Goal: Transaction & Acquisition: Obtain resource

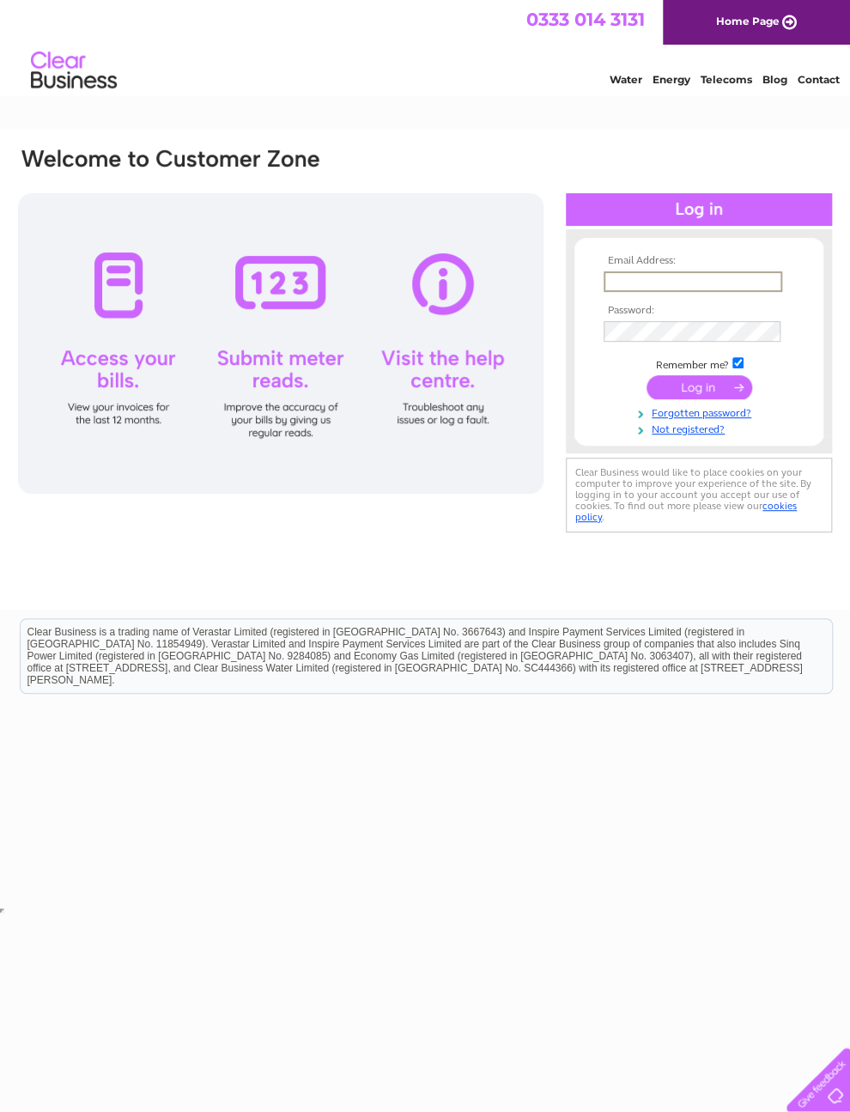
type input "adamkinkaid@hotmail.com"
click at [699, 393] on input "submit" at bounding box center [699, 385] width 106 height 24
click at [709, 389] on input "submit" at bounding box center [699, 385] width 106 height 24
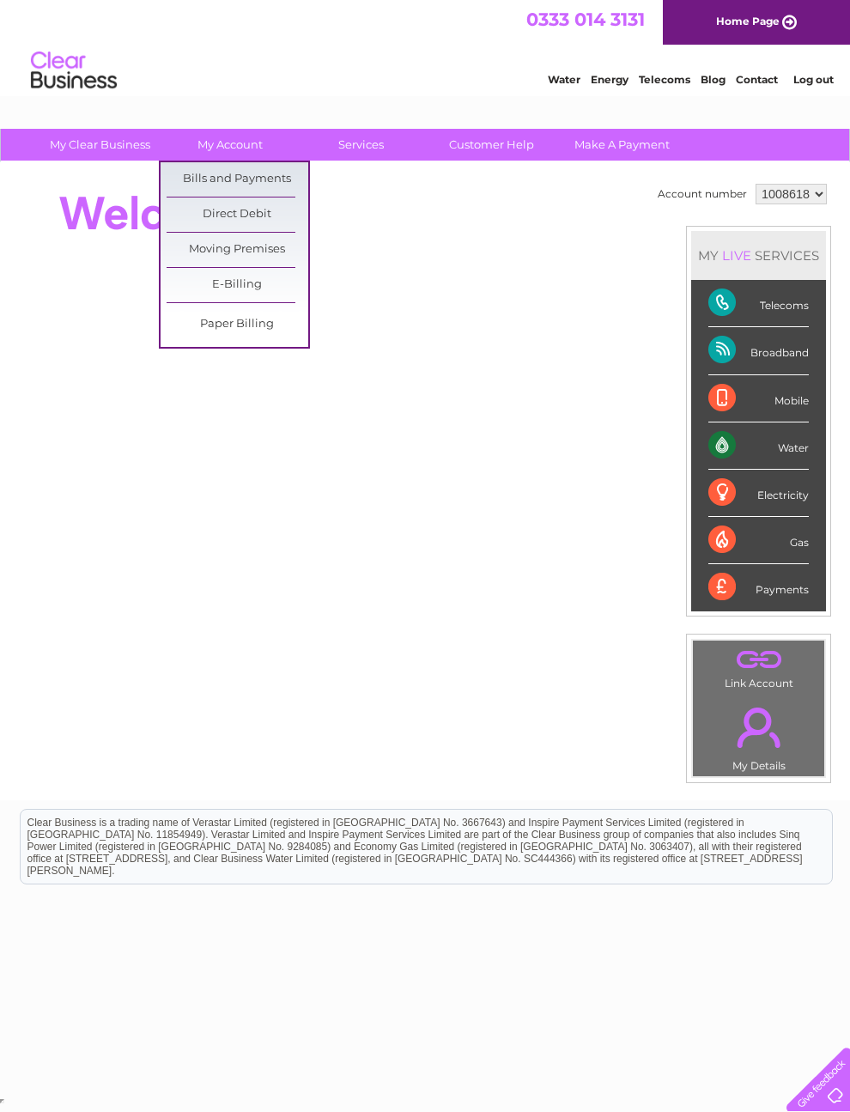
click at [227, 174] on link "Bills and Payments" at bounding box center [238, 179] width 142 height 34
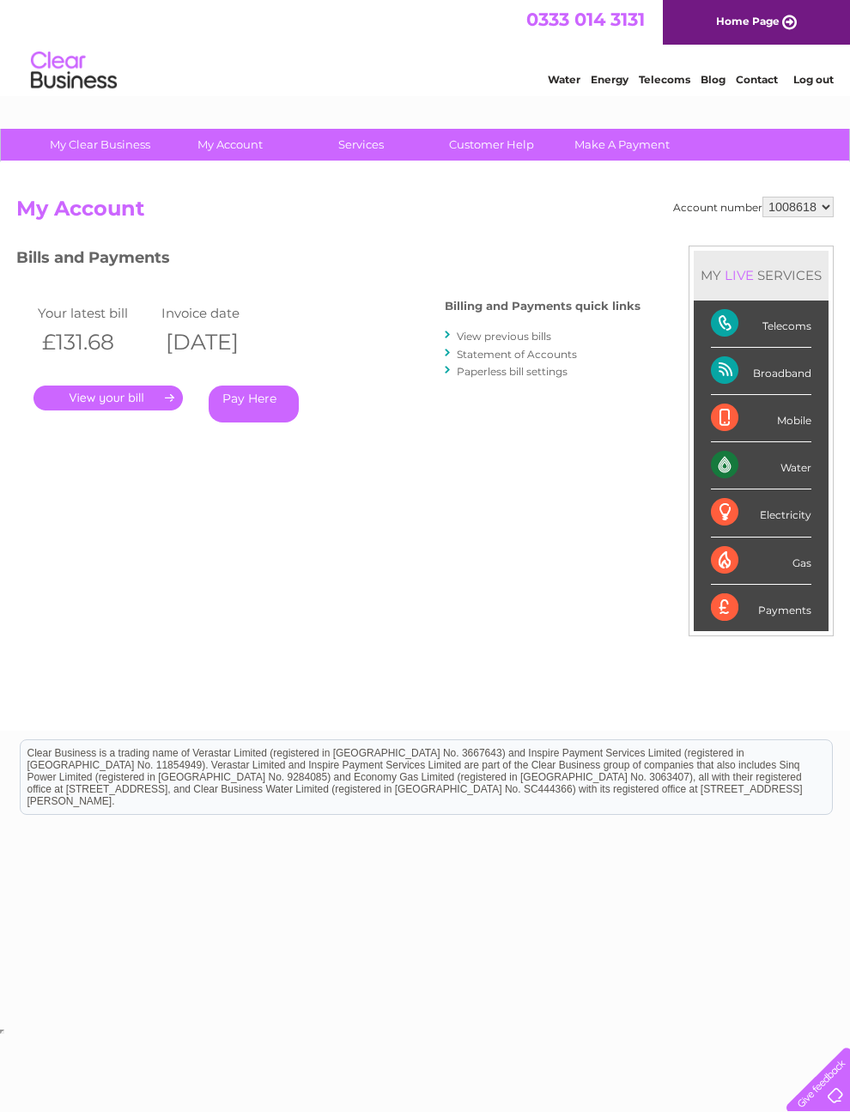
click at [118, 396] on link "." at bounding box center [107, 397] width 149 height 25
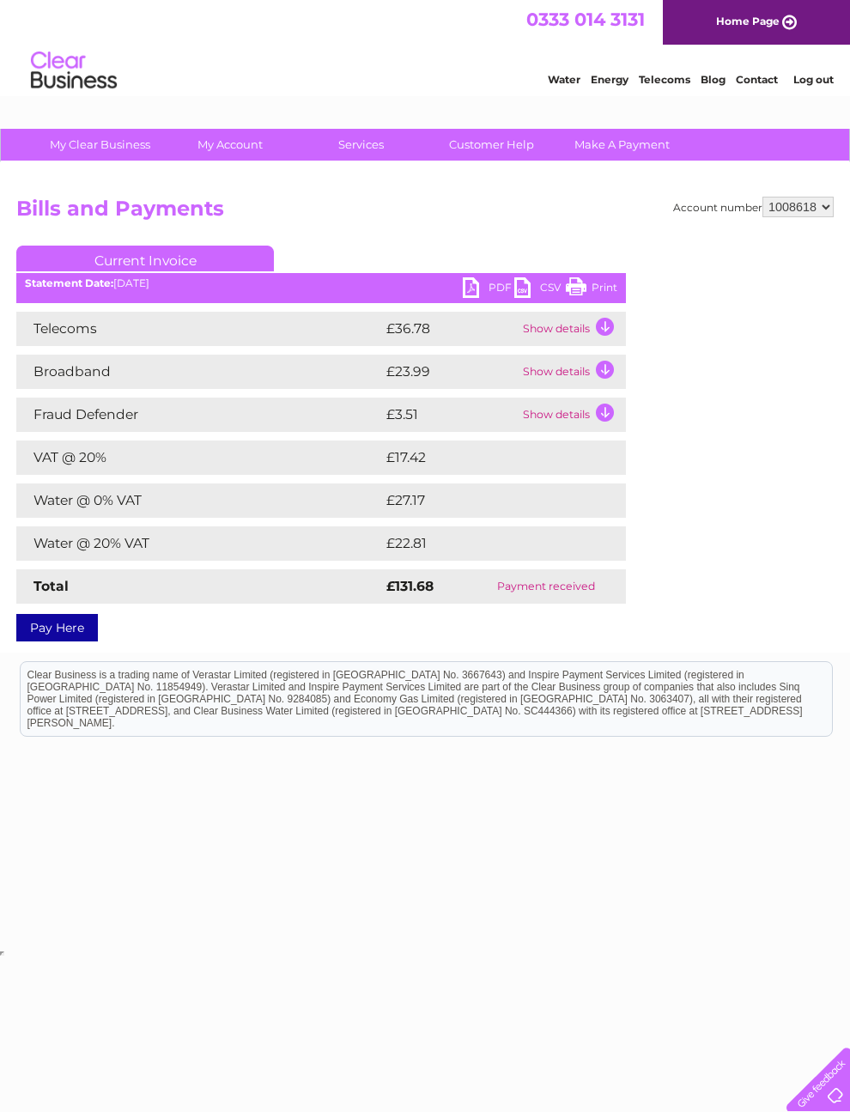
click at [562, 329] on td "Show details" at bounding box center [571, 329] width 107 height 34
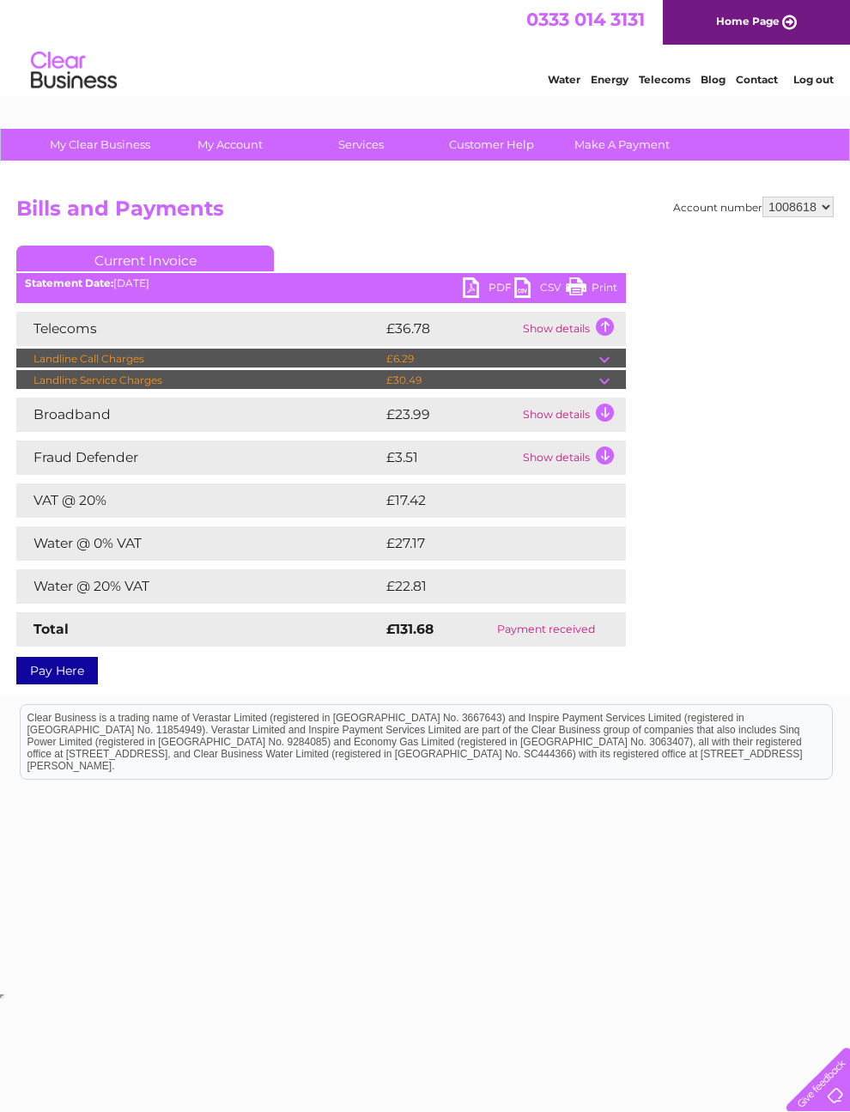
click at [487, 289] on link "PDF" at bounding box center [488, 289] width 51 height 25
click at [482, 287] on link "PDF" at bounding box center [488, 289] width 51 height 25
click at [579, 322] on td "Show details" at bounding box center [571, 329] width 107 height 34
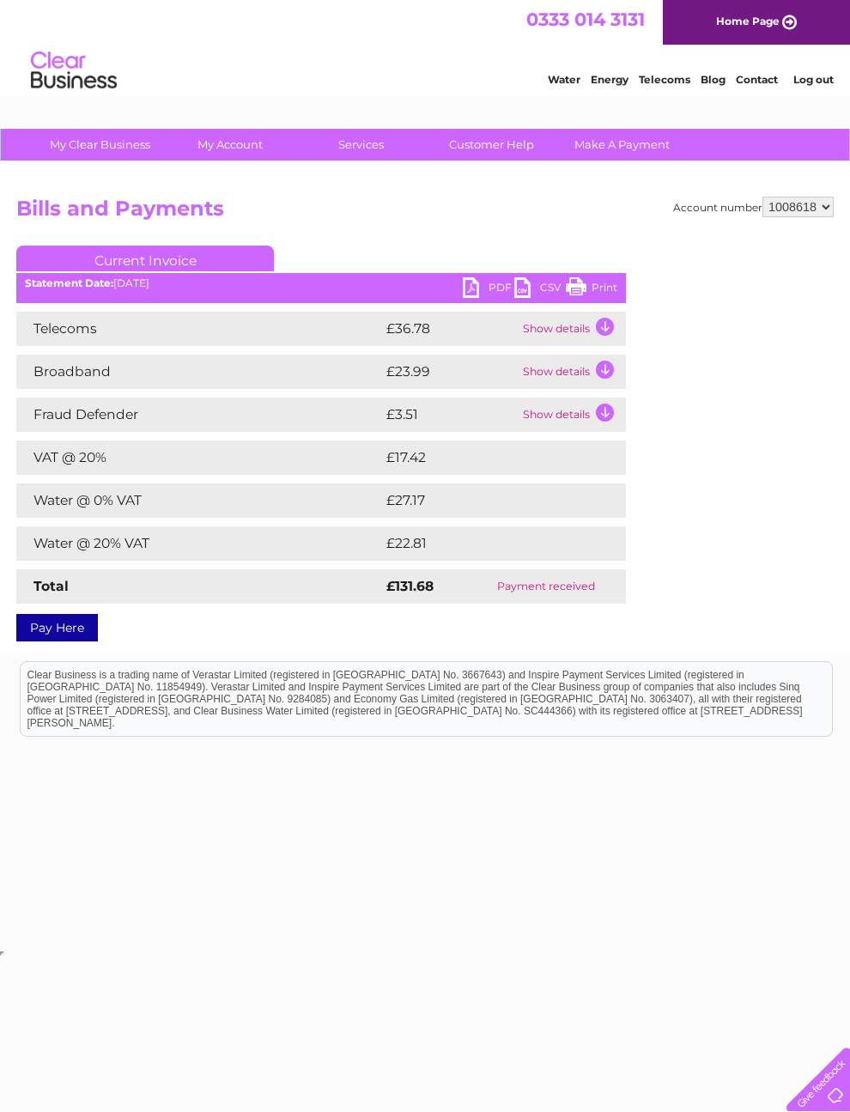
click at [488, 312] on td "£36.78" at bounding box center [450, 329] width 136 height 34
click at [543, 282] on link "CSV" at bounding box center [539, 289] width 51 height 25
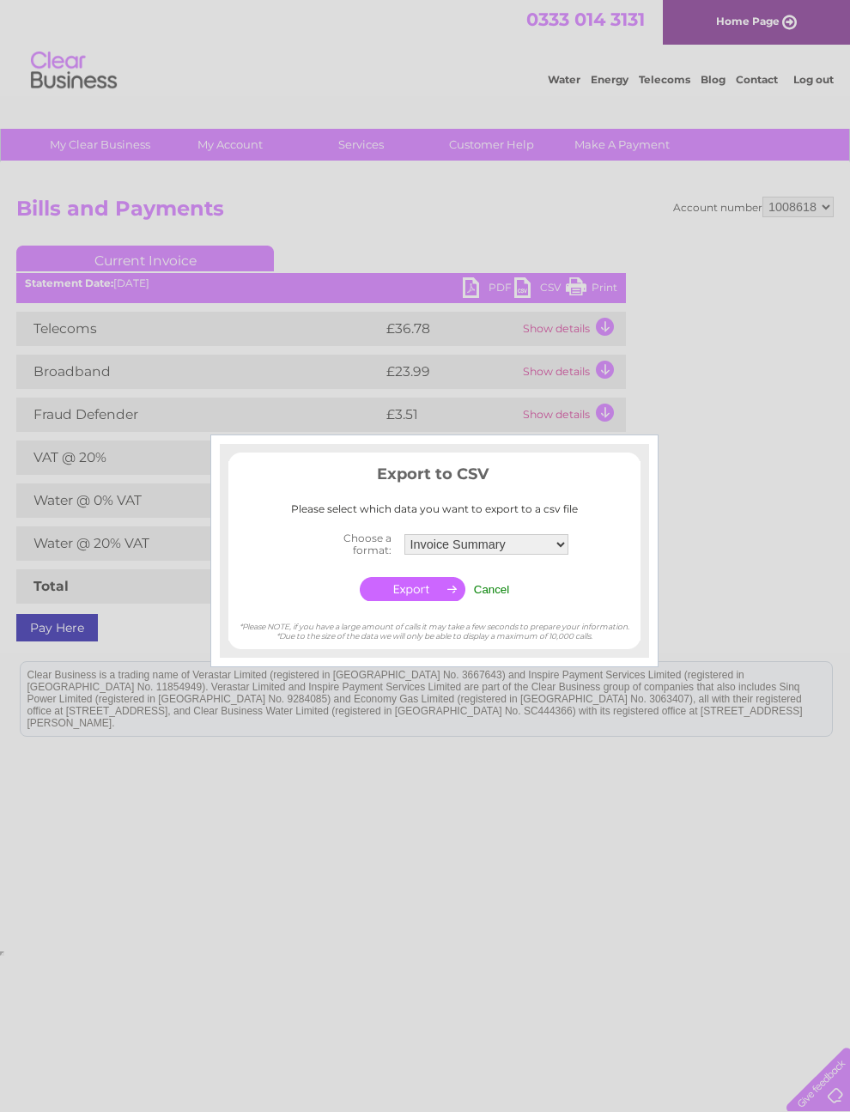
click at [740, 586] on div at bounding box center [425, 556] width 850 height 1112
click at [681, 526] on div at bounding box center [425, 556] width 850 height 1112
click at [485, 589] on input "Cancel" at bounding box center [492, 589] width 36 height 13
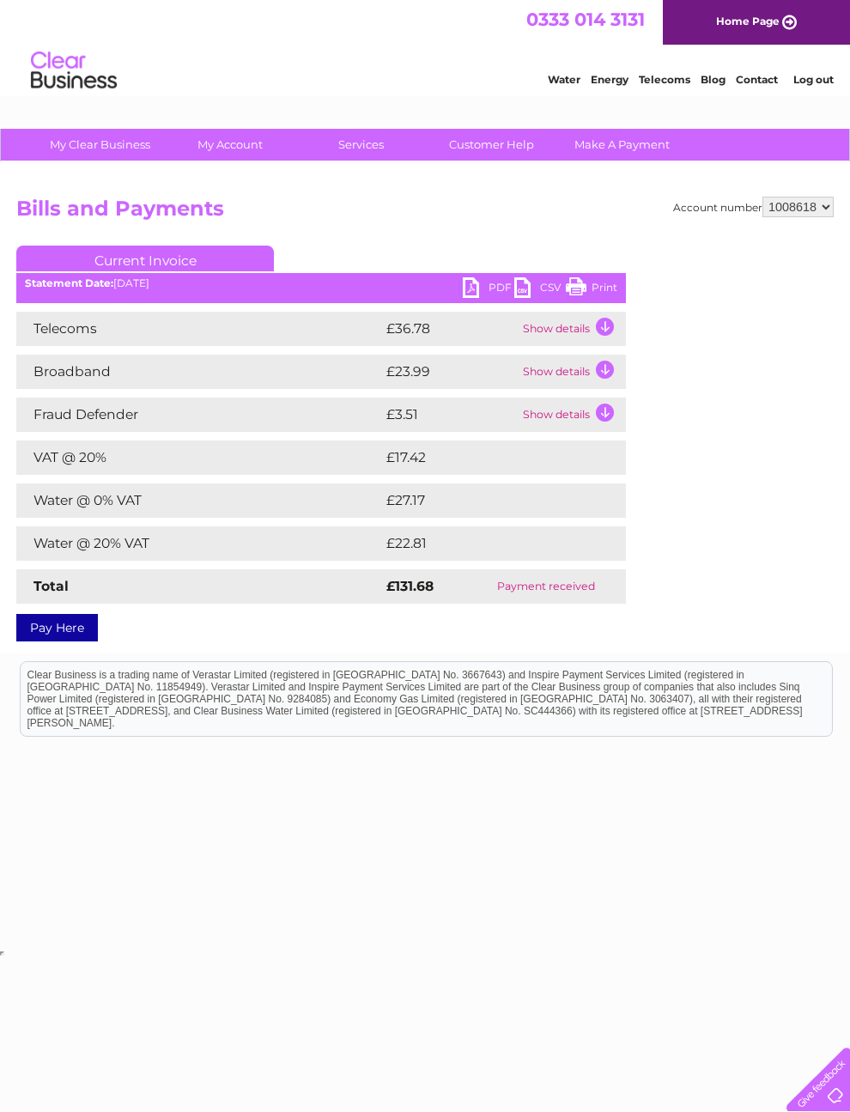
click at [476, 281] on link "PDF" at bounding box center [488, 289] width 51 height 25
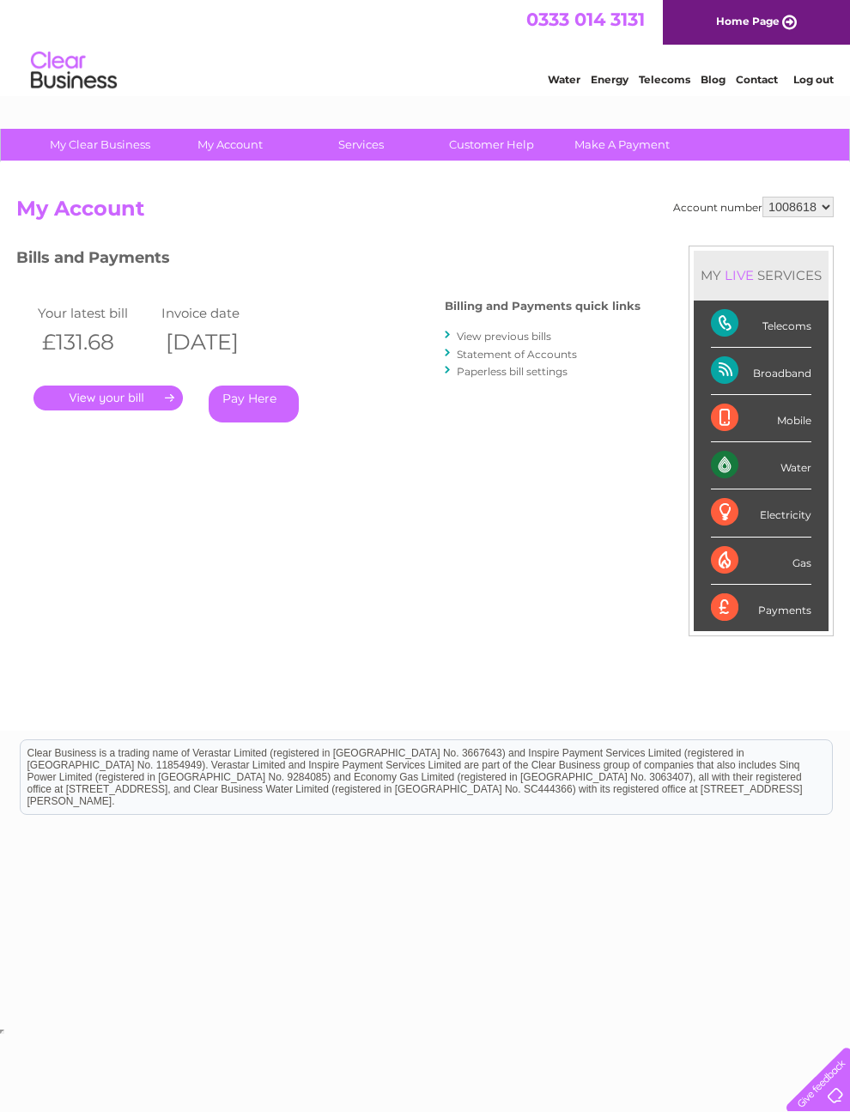
click at [488, 337] on link "View previous bills" at bounding box center [504, 336] width 94 height 13
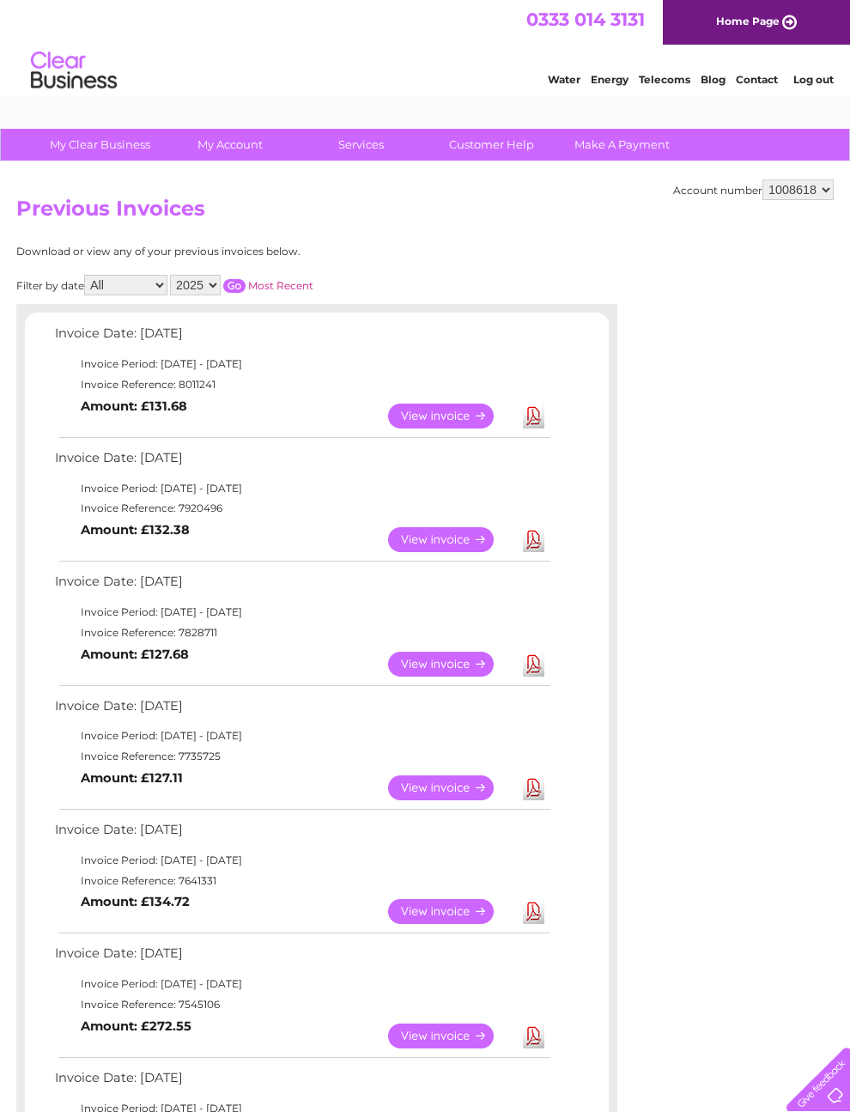
click at [534, 800] on link "Download" at bounding box center [533, 787] width 21 height 25
click at [449, 800] on link "View" at bounding box center [451, 787] width 126 height 25
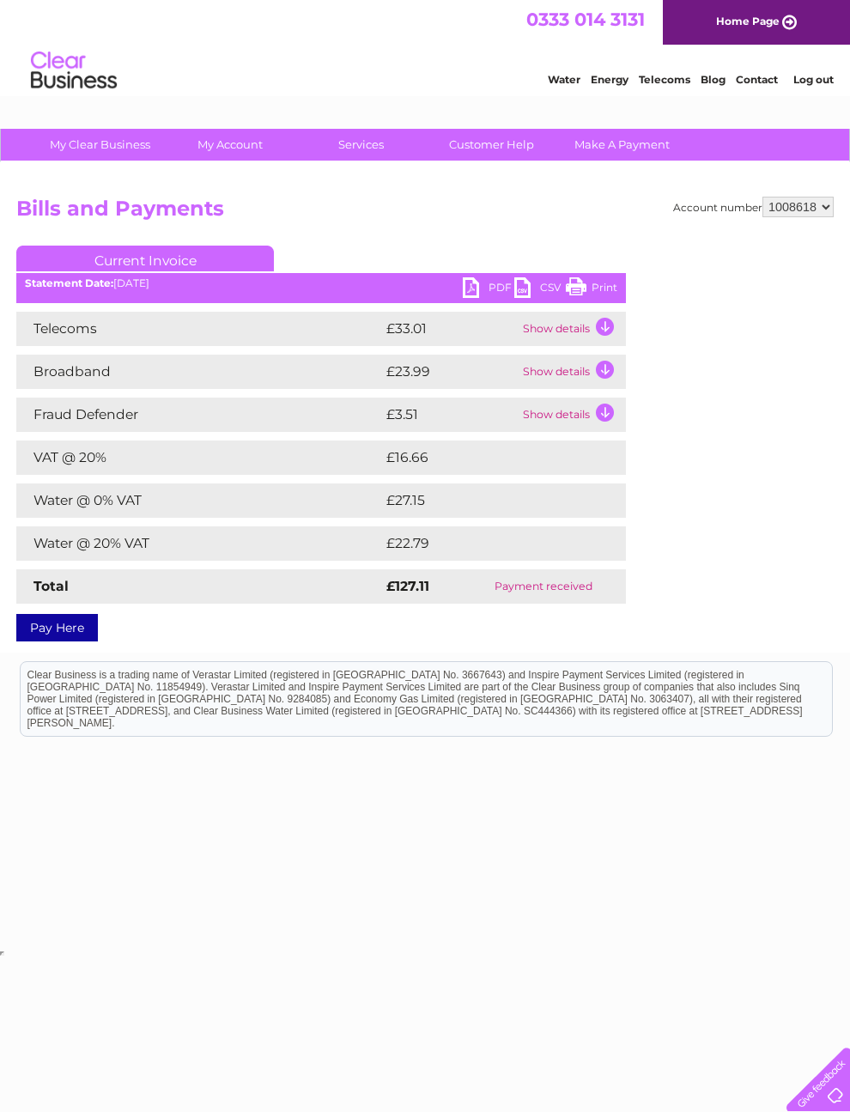
click at [485, 289] on link "PDF" at bounding box center [488, 289] width 51 height 25
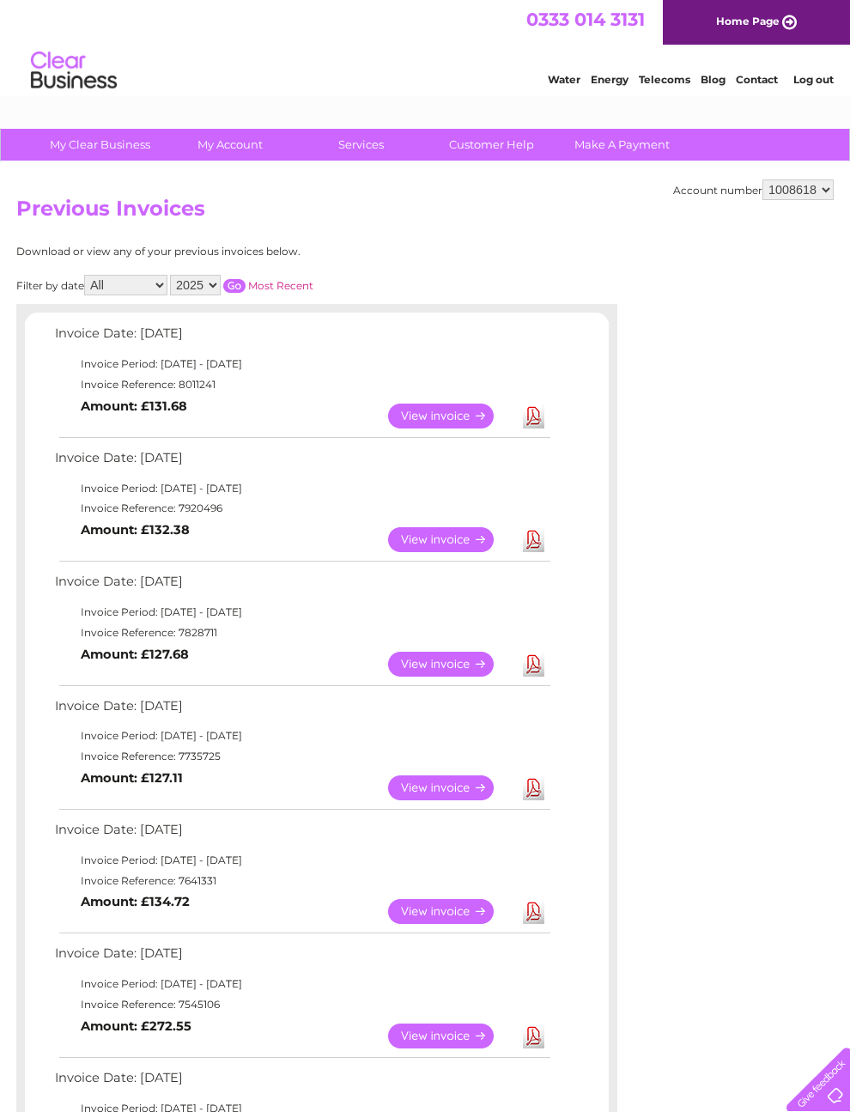
click at [448, 800] on link "View" at bounding box center [451, 787] width 126 height 25
click at [445, 676] on link "View" at bounding box center [451, 663] width 126 height 25
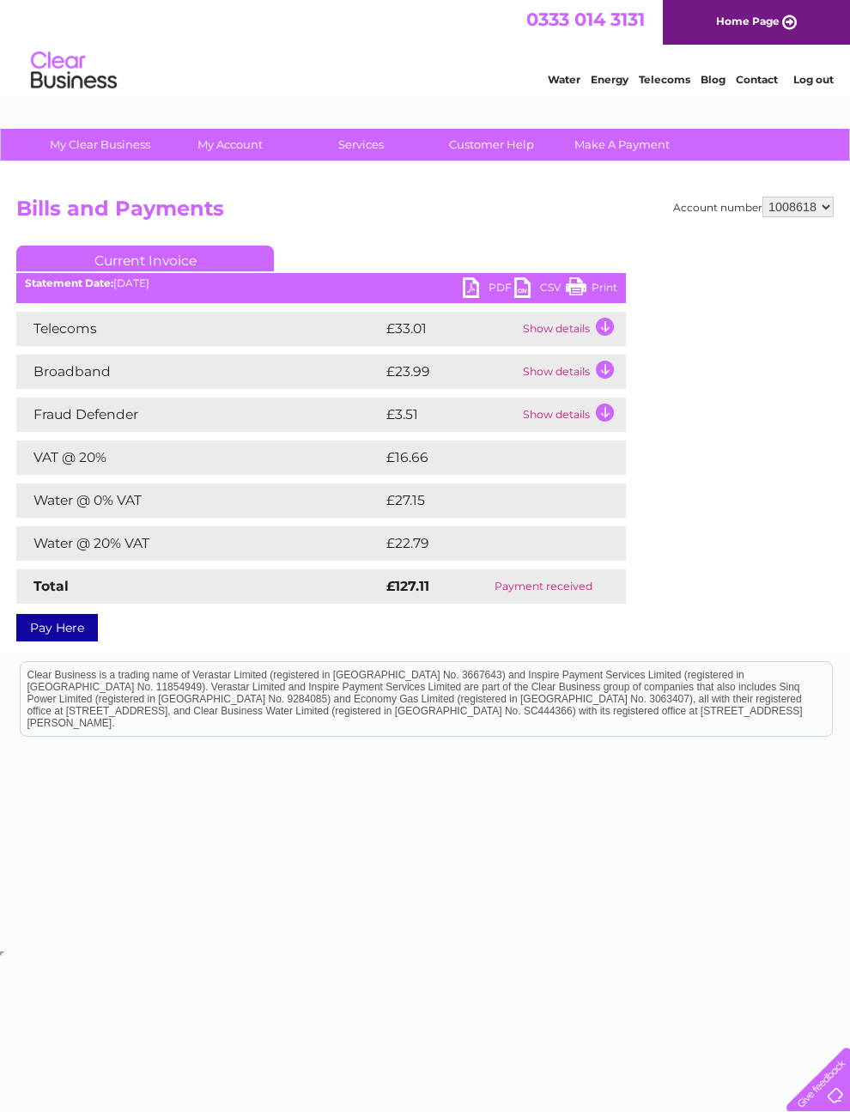
click at [486, 282] on link "PDF" at bounding box center [488, 289] width 51 height 25
click at [482, 286] on link "PDF" at bounding box center [488, 289] width 51 height 25
